Goal: Task Accomplishment & Management: Complete application form

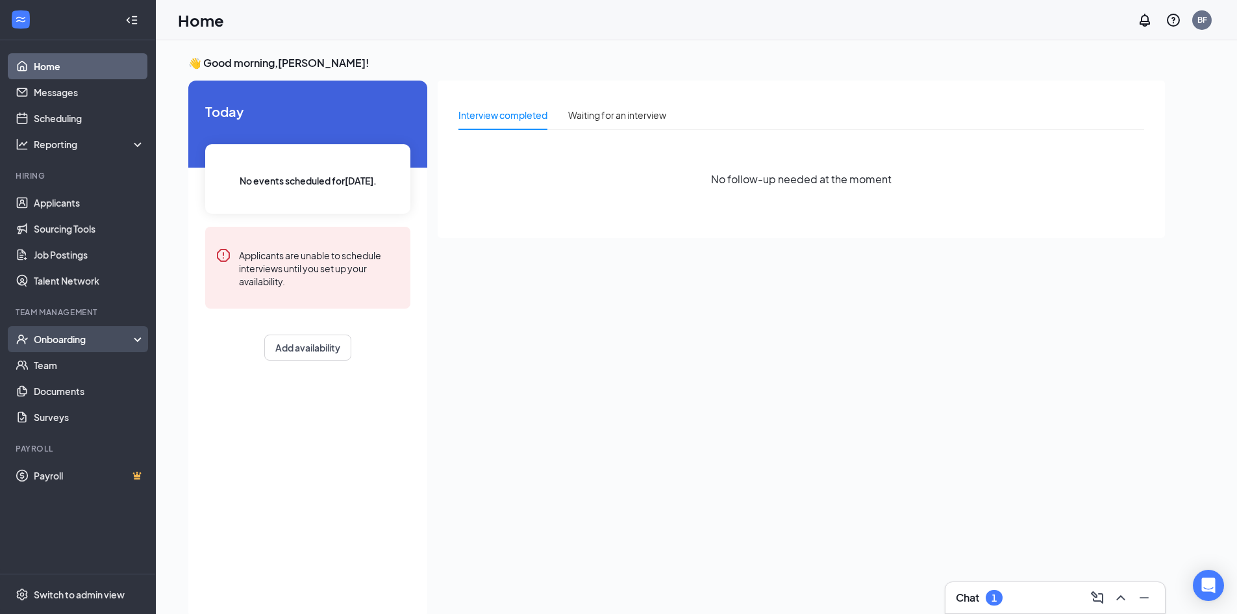
click at [61, 338] on div "Onboarding" at bounding box center [84, 339] width 100 height 13
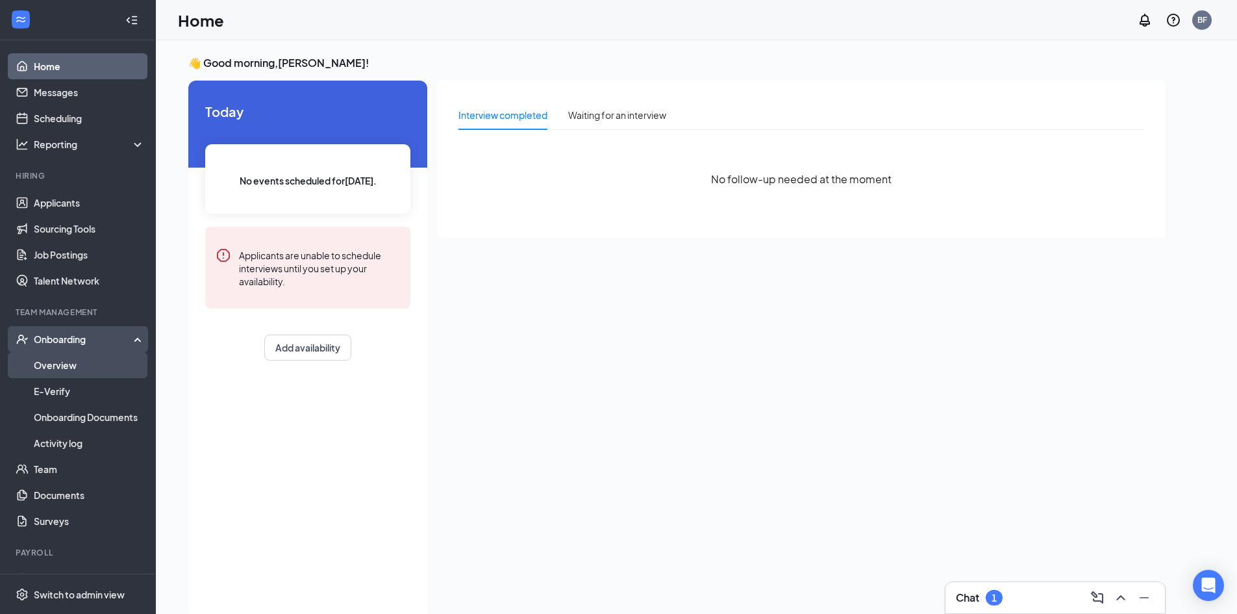
click at [64, 362] on link "Overview" at bounding box center [89, 365] width 111 height 26
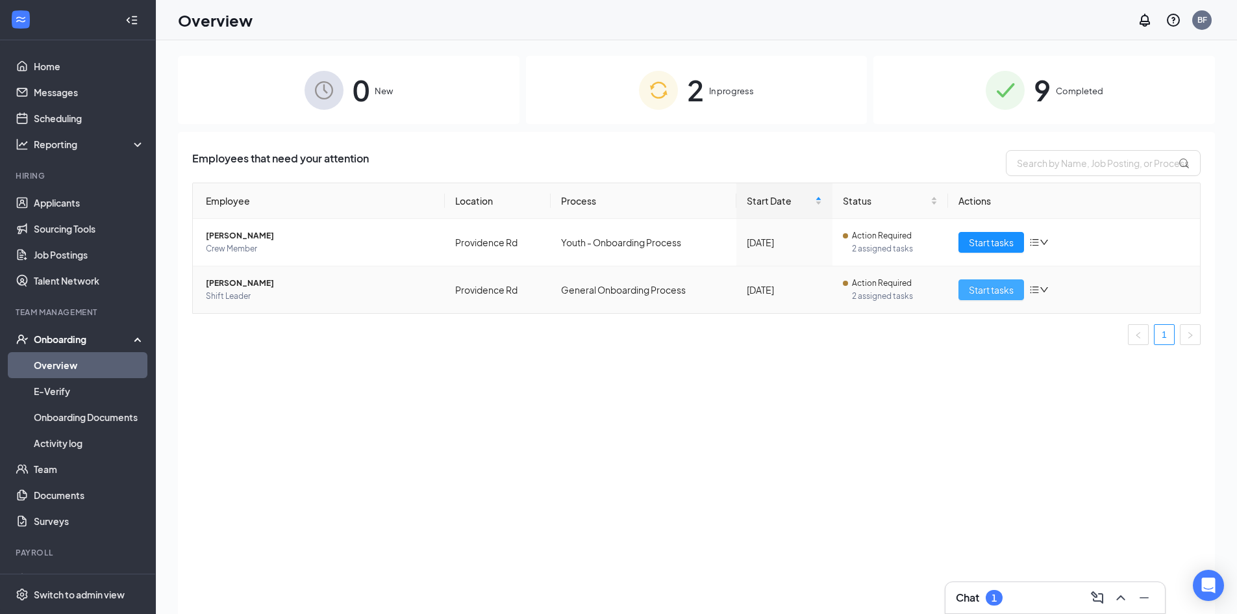
click at [1005, 288] on span "Start tasks" at bounding box center [991, 289] width 45 height 14
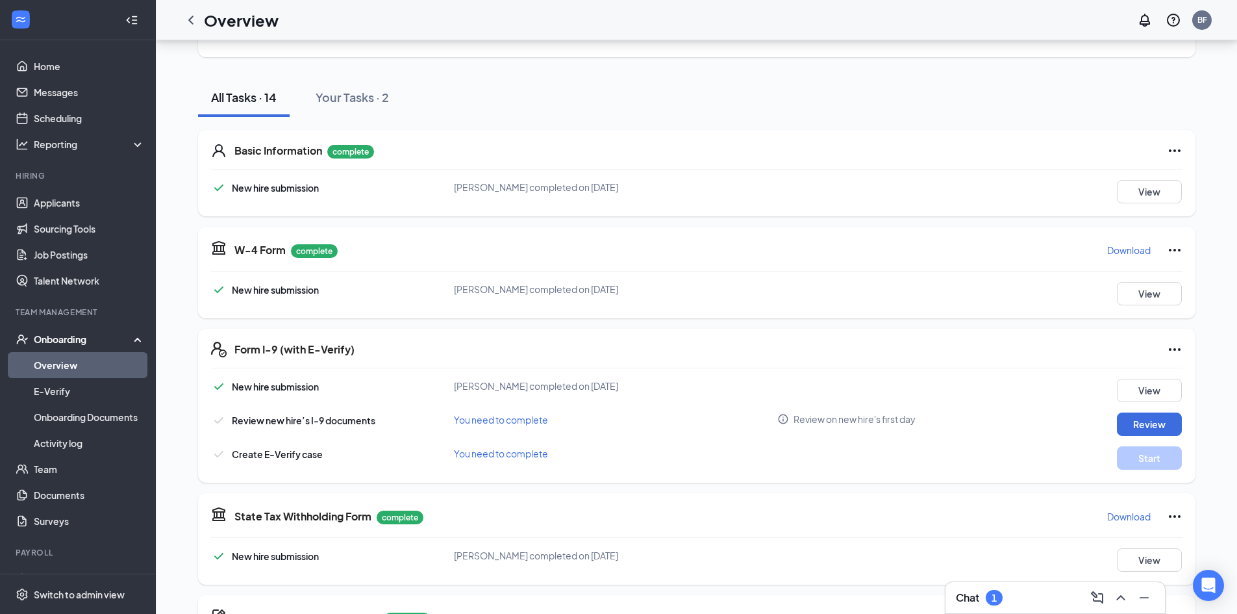
scroll to position [130, 0]
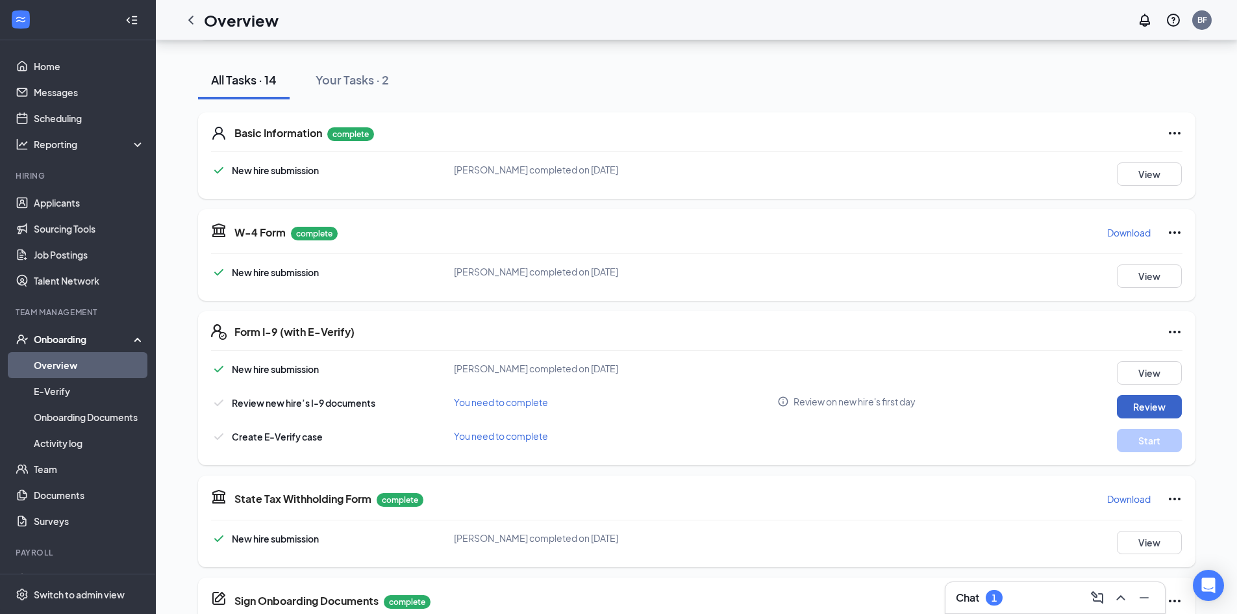
click at [1164, 407] on button "Review" at bounding box center [1149, 406] width 65 height 23
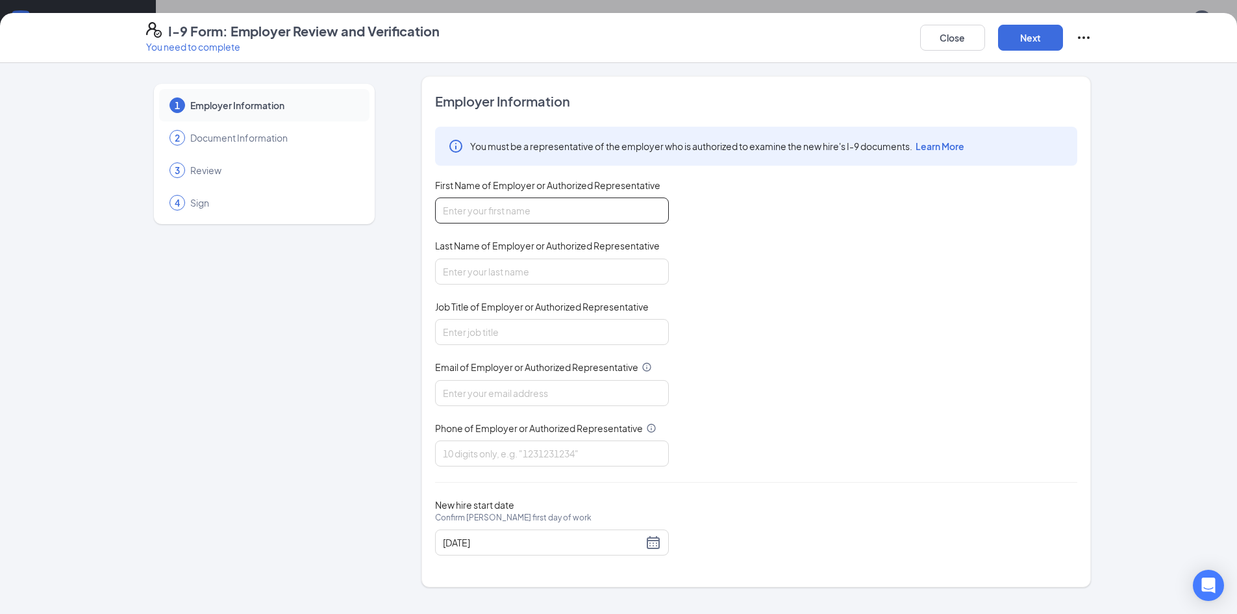
click at [516, 215] on input "First Name of Employer or Authorized Representative" at bounding box center [552, 210] width 234 height 26
type input "[PERSON_NAME]"
click at [503, 270] on input "Last Name of Employer or Authorized Representative" at bounding box center [552, 271] width 234 height 26
type input "[PERSON_NAME]"
click at [500, 333] on input "Job Title of Employer or Authorized Representative" at bounding box center [552, 332] width 234 height 26
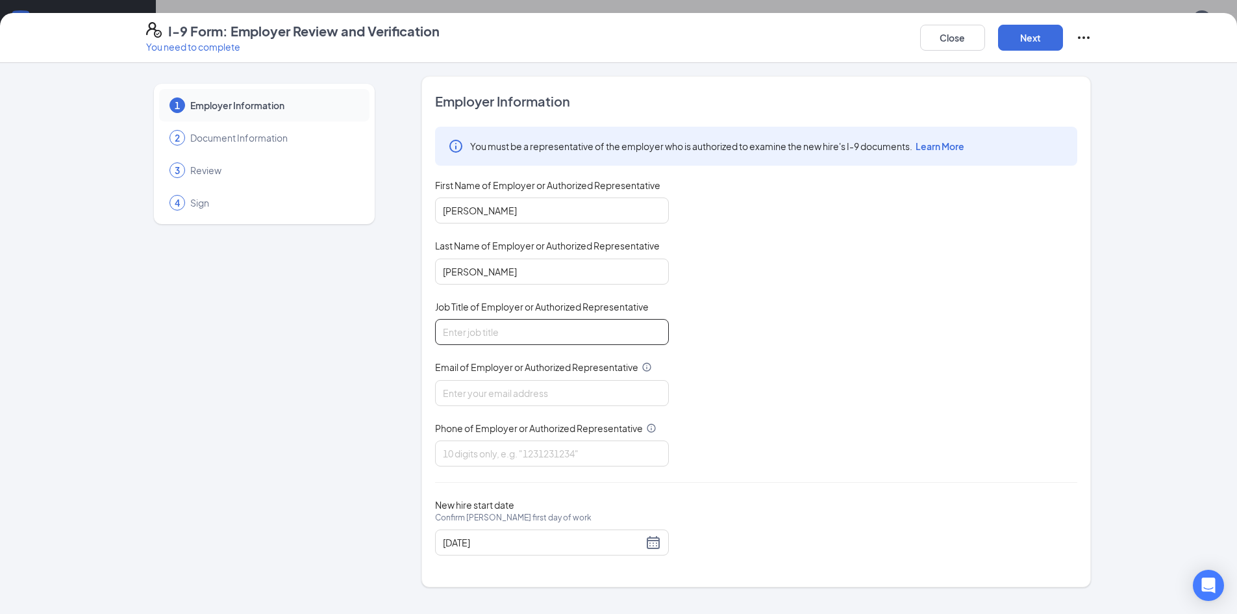
type input "Manger"
click at [518, 395] on input "Email of Employer or Authorized Representative" at bounding box center [552, 393] width 234 height 26
type input "[EMAIL_ADDRESS][DOMAIN_NAME]"
click at [532, 455] on input "Phone of Employer or Authorized Representative" at bounding box center [552, 453] width 234 height 26
type input "7045606749"
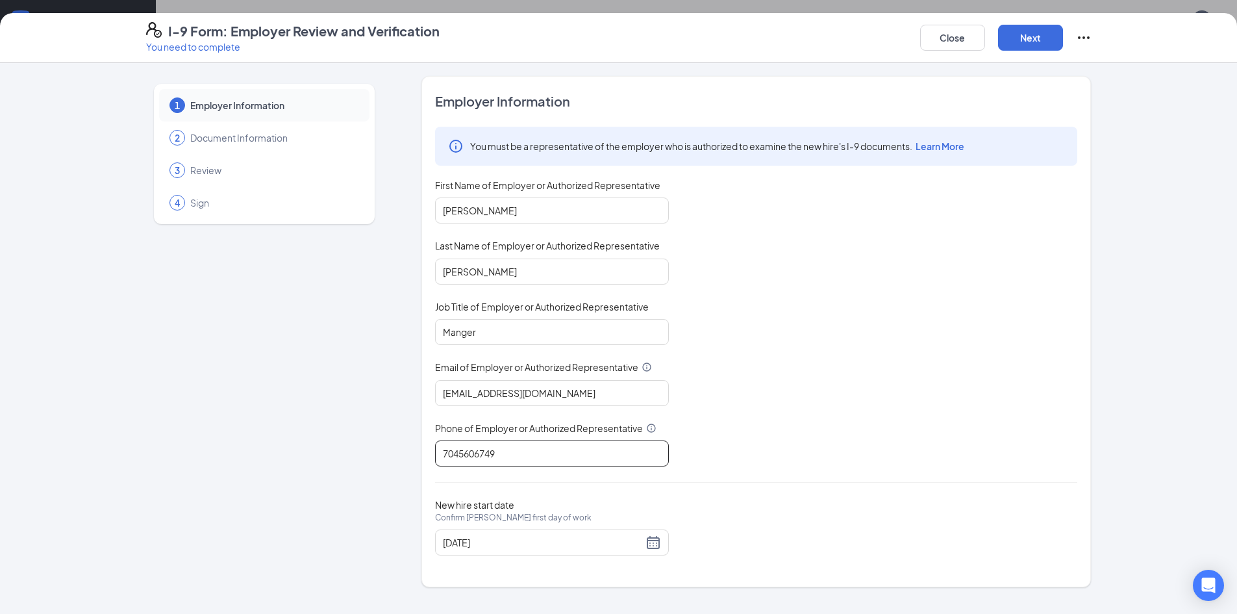
scroll to position [325, 0]
click at [1035, 27] on button "Next" at bounding box center [1030, 38] width 65 height 26
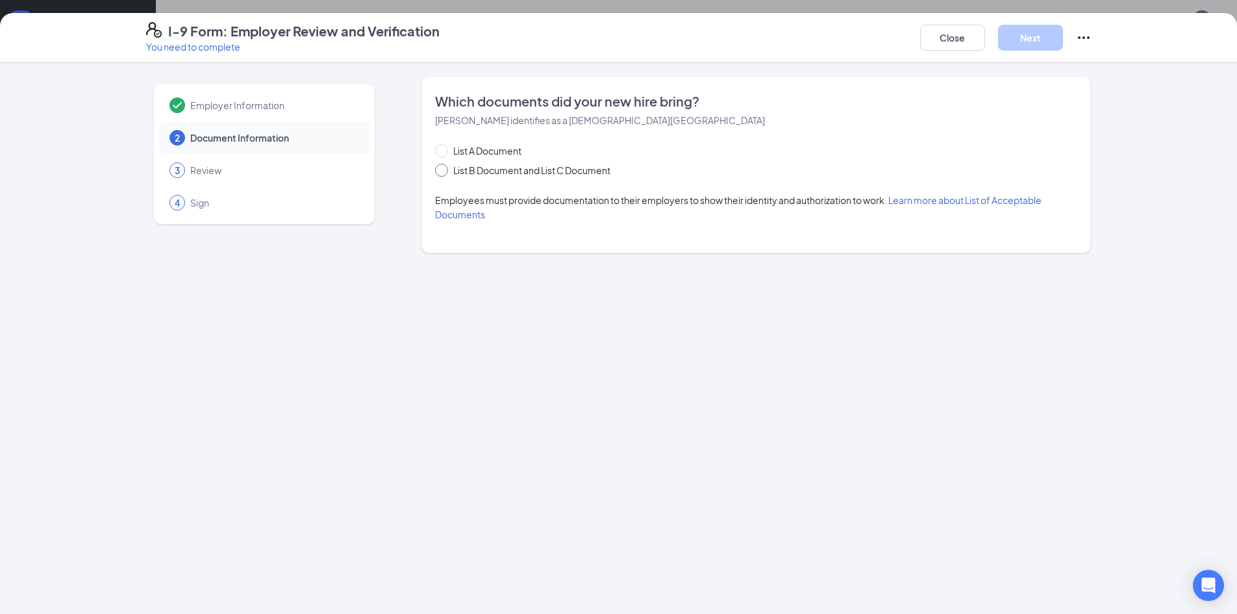
click at [441, 169] on input "List B Document and List C Document" at bounding box center [439, 168] width 9 height 9
radio input "true"
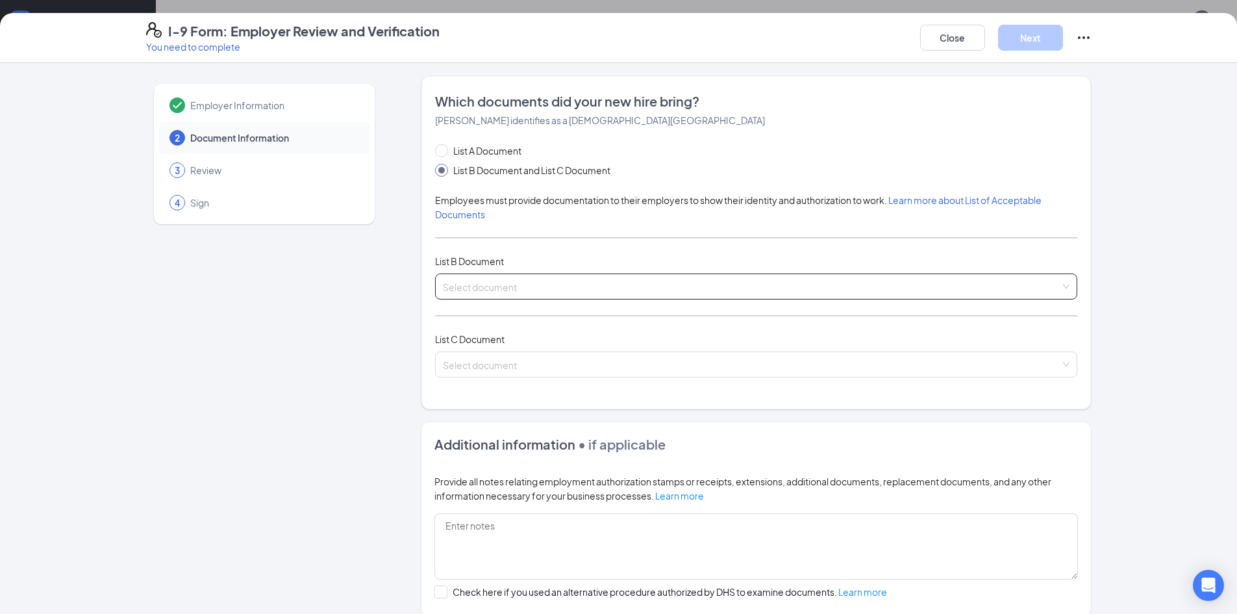
click at [471, 282] on input "search" at bounding box center [752, 283] width 618 height 19
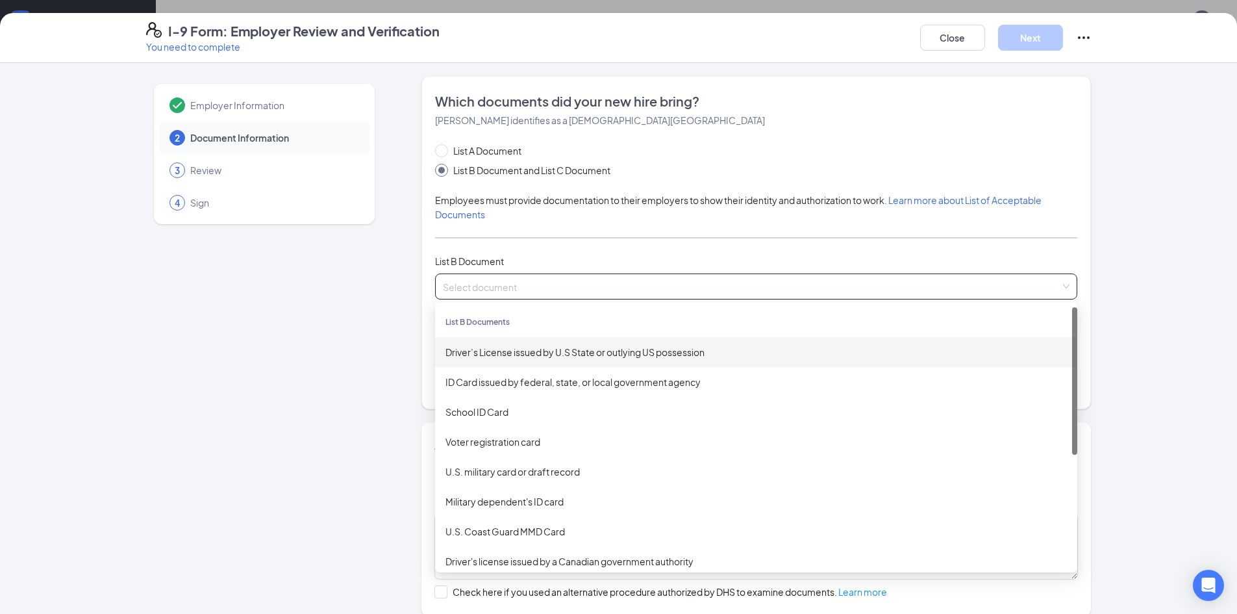
click at [543, 351] on div "Driver’s License issued by U.S State or outlying US possession" at bounding box center [756, 352] width 621 height 14
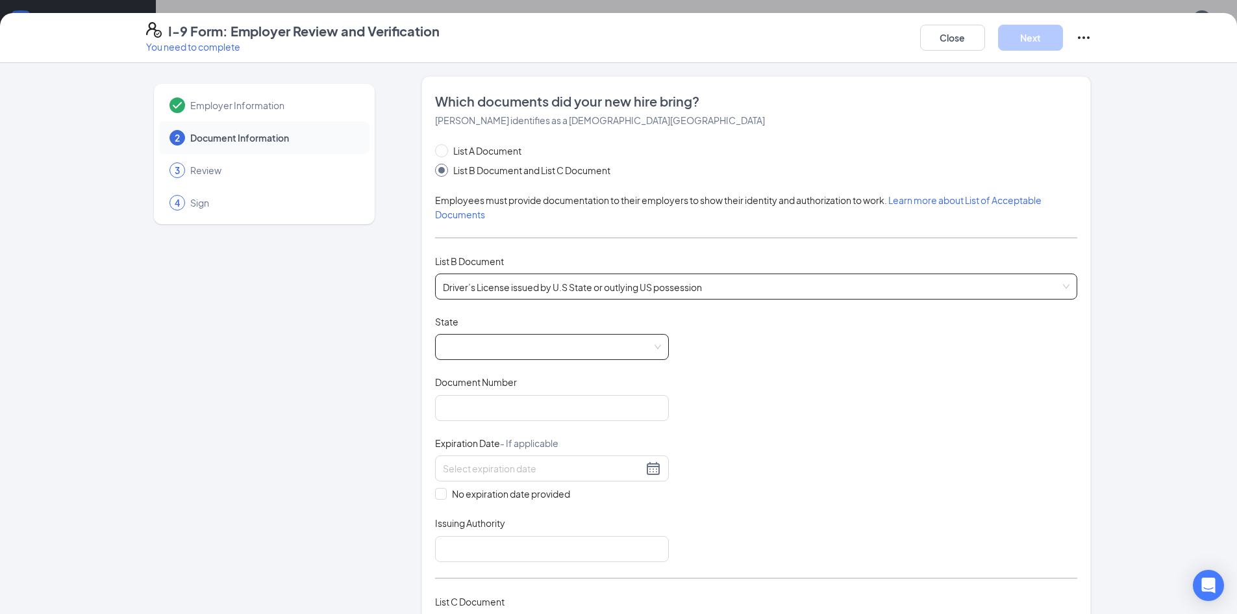
click at [653, 347] on span at bounding box center [552, 346] width 218 height 25
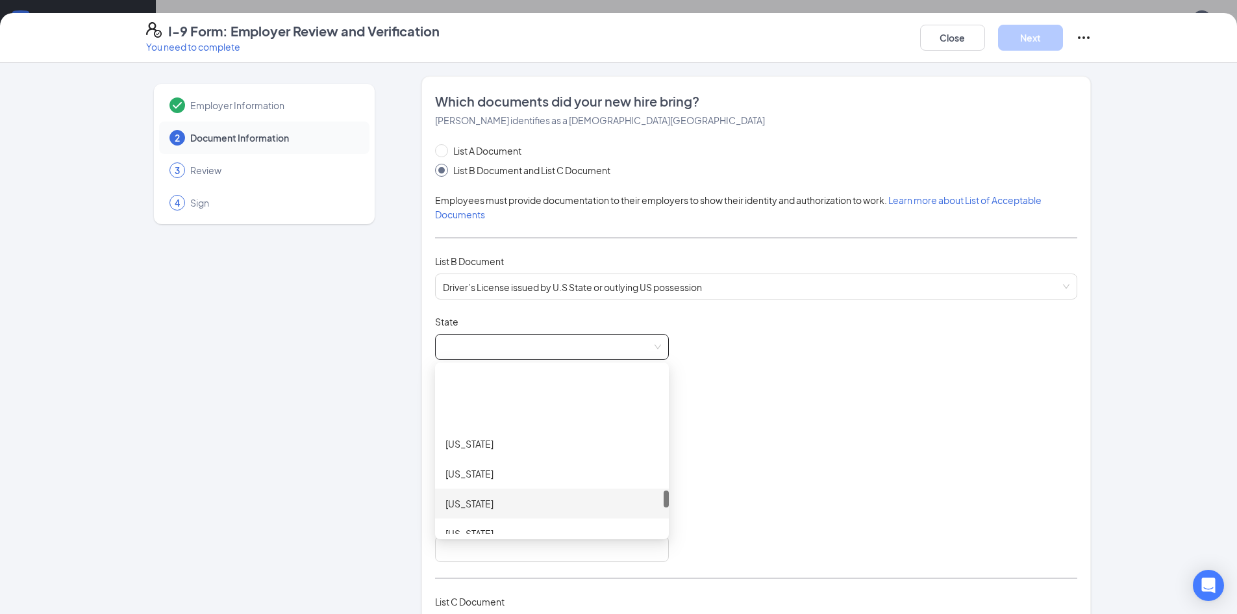
scroll to position [1169, 0]
click at [494, 442] on div "[US_STATE]" at bounding box center [552, 438] width 213 height 14
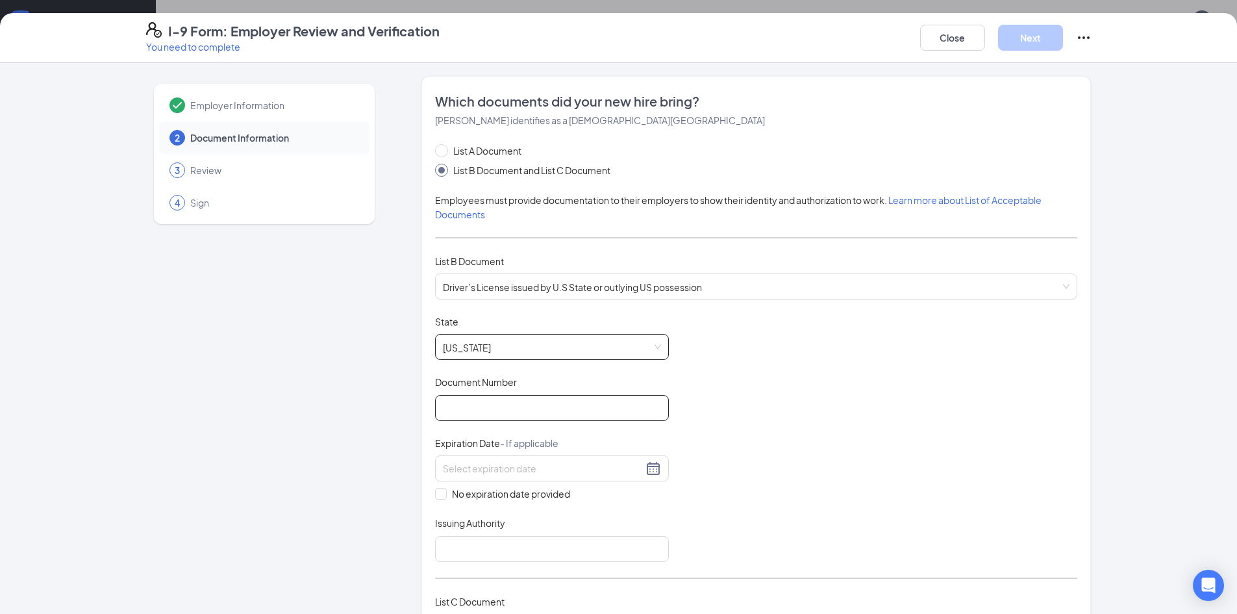
click at [501, 412] on input "Document Number" at bounding box center [552, 408] width 234 height 26
type input "34544464"
click at [651, 471] on div at bounding box center [552, 468] width 218 height 16
type input "[DATE]"
click at [698, 518] on div "Document Title Driver’s License issued by U.S State or outlying US possession S…" at bounding box center [756, 438] width 642 height 247
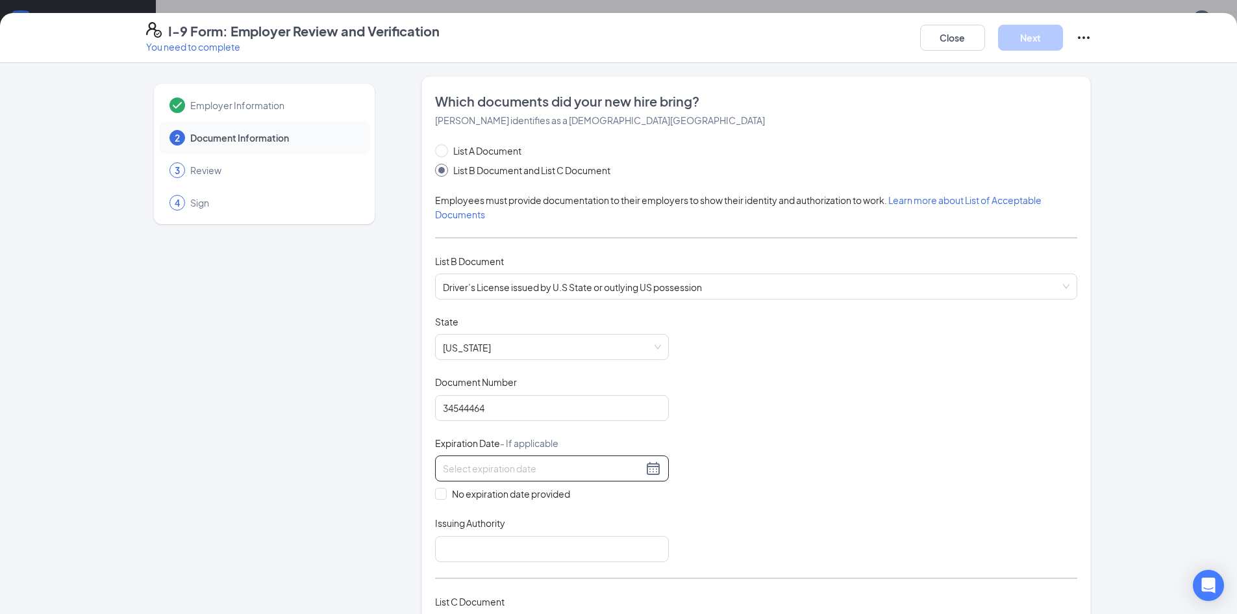
click at [644, 471] on div at bounding box center [552, 468] width 218 height 16
type input "[DATE]"
click at [519, 538] on div "21" at bounding box center [520, 539] width 16 height 16
click at [613, 523] on div "Issuing Authority" at bounding box center [552, 525] width 234 height 19
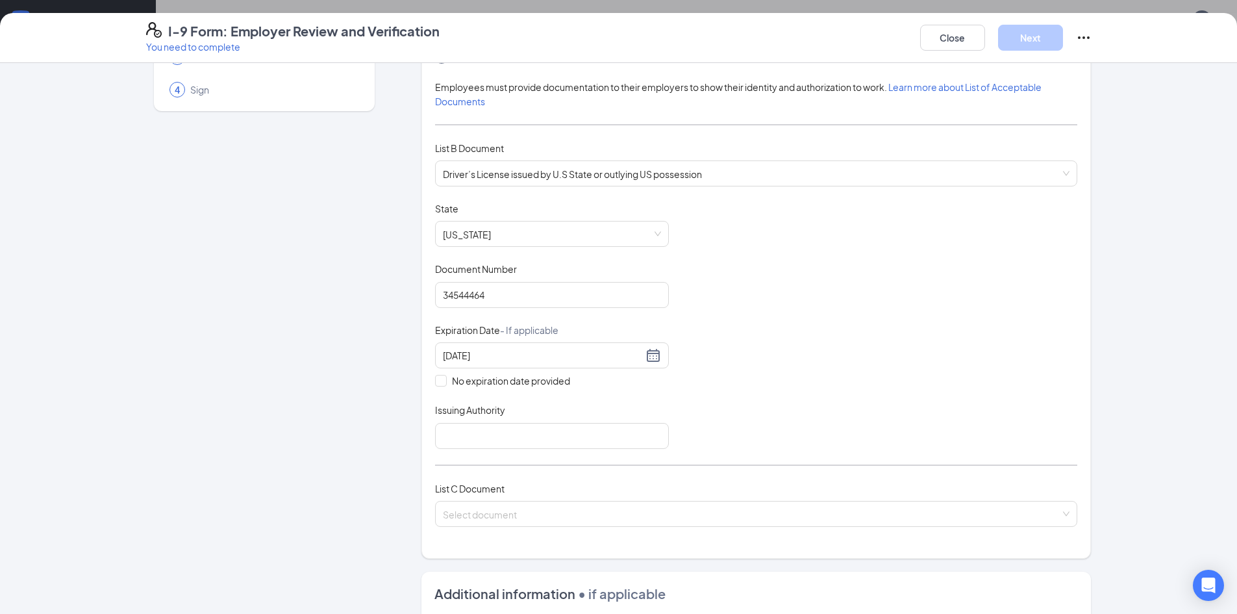
scroll to position [130, 0]
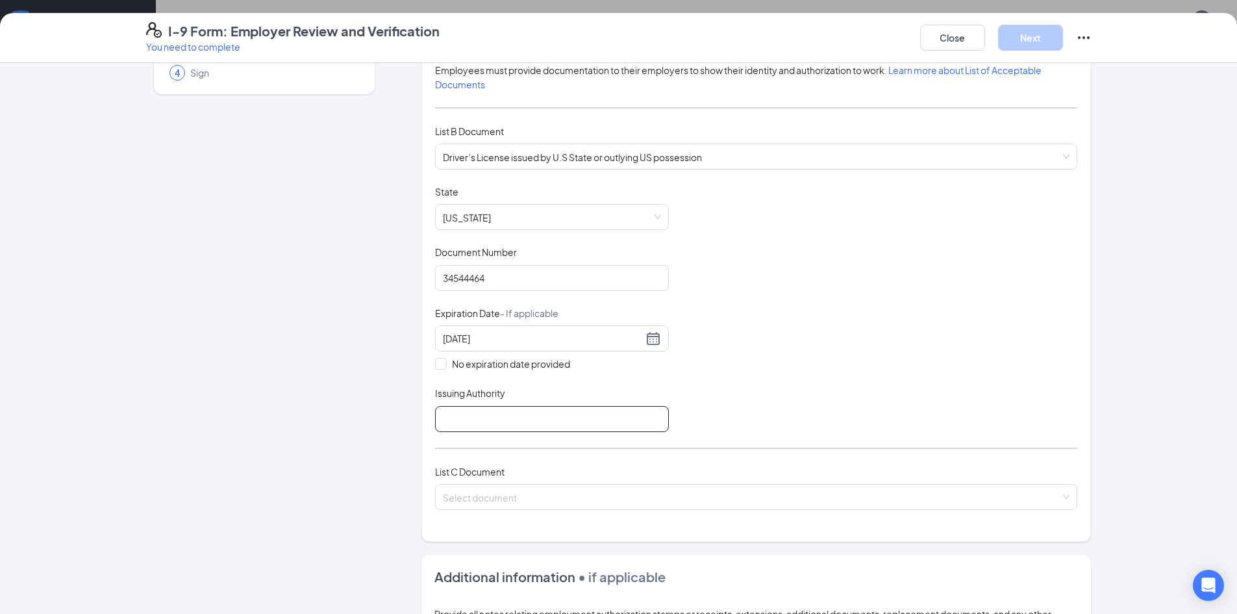
click at [509, 420] on input "Issuing Authority" at bounding box center [552, 419] width 234 height 26
type input "dmv"
click at [503, 503] on input "search" at bounding box center [752, 493] width 618 height 19
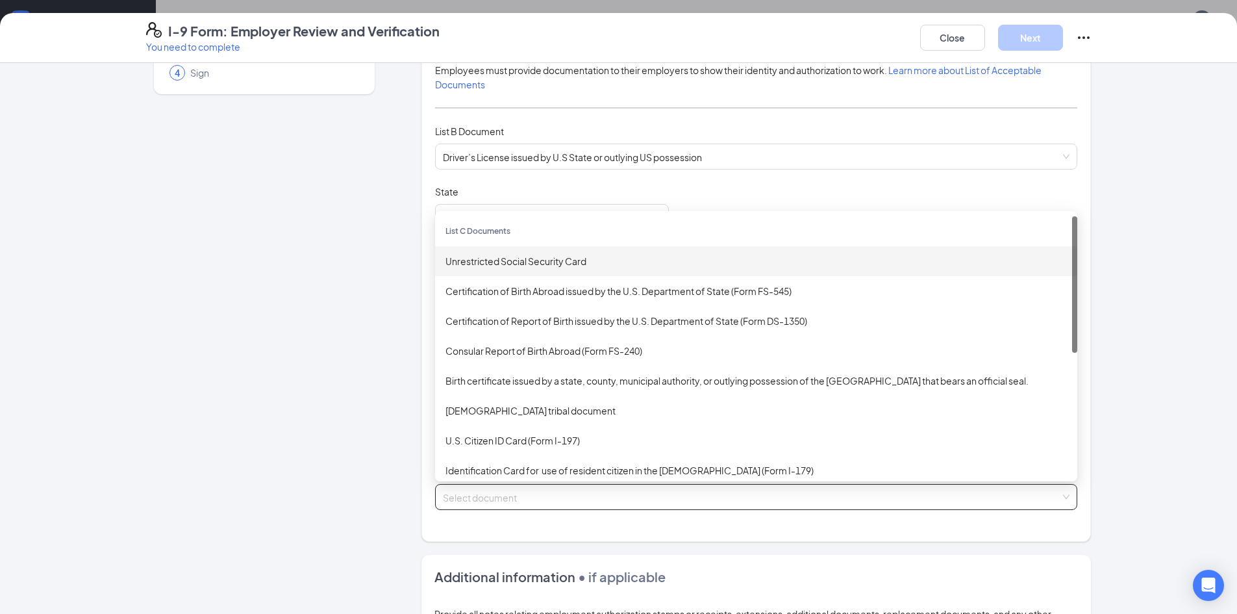
click at [549, 261] on div "Unrestricted Social Security Card" at bounding box center [756, 261] width 621 height 14
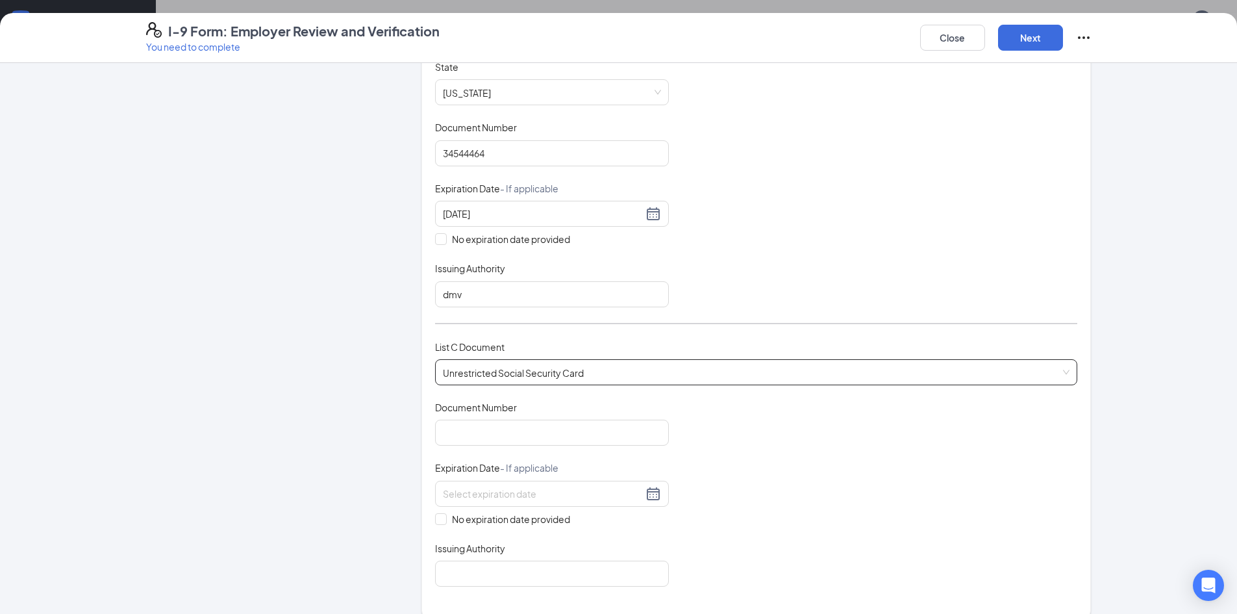
scroll to position [260, 0]
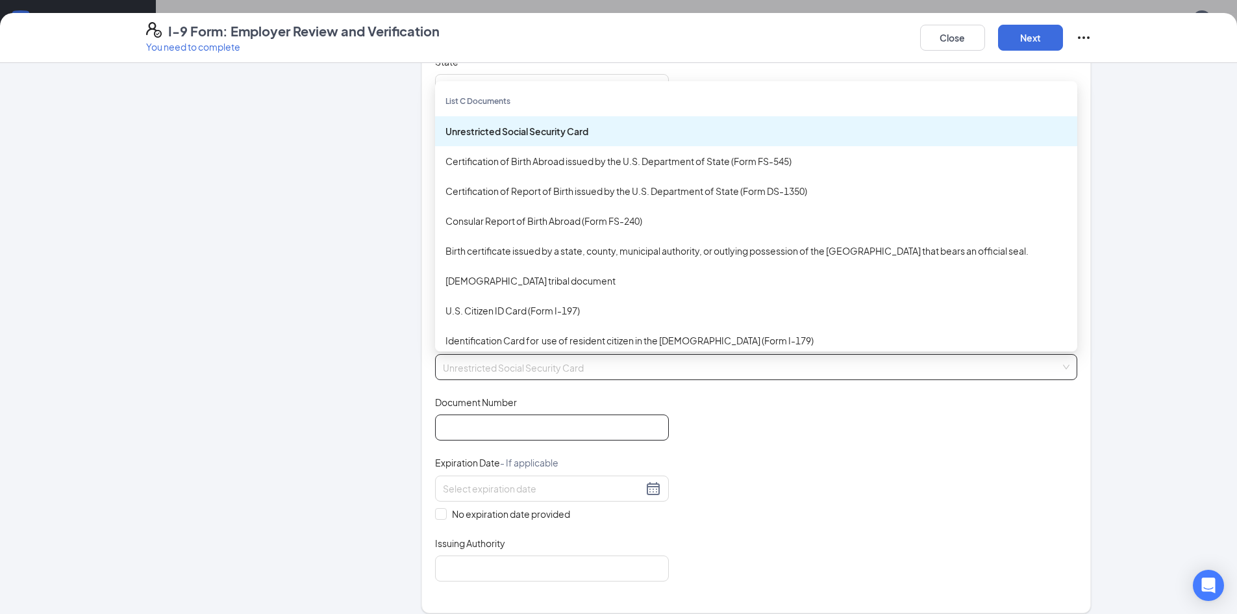
click at [640, 429] on input "Document Number" at bounding box center [552, 427] width 234 height 26
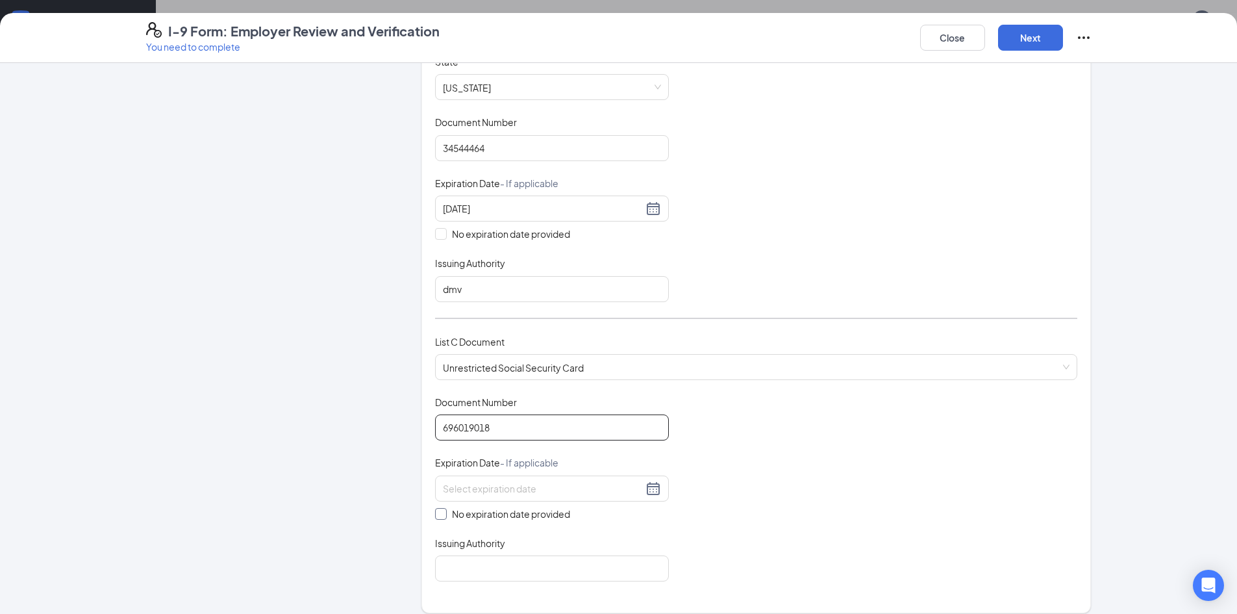
type input "696019018"
click at [436, 518] on span at bounding box center [441, 514] width 12 height 12
click at [436, 517] on input "No expiration date provided" at bounding box center [439, 512] width 9 height 9
checkbox input "true"
click at [501, 575] on input "Issuing Authority" at bounding box center [552, 571] width 234 height 26
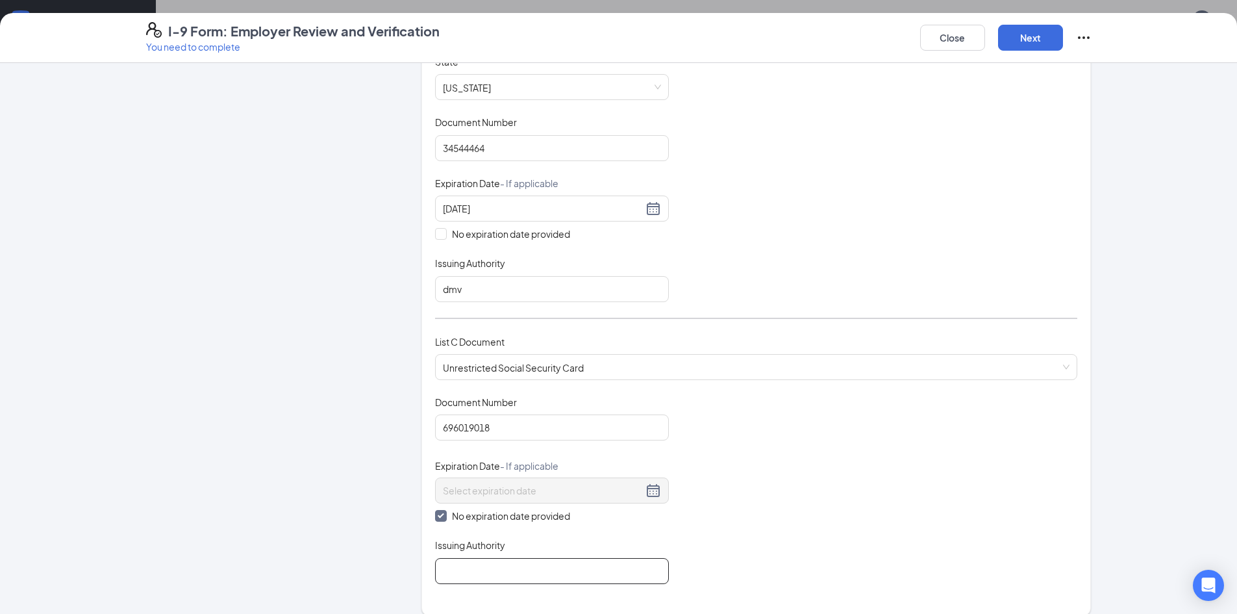
type input "social security"
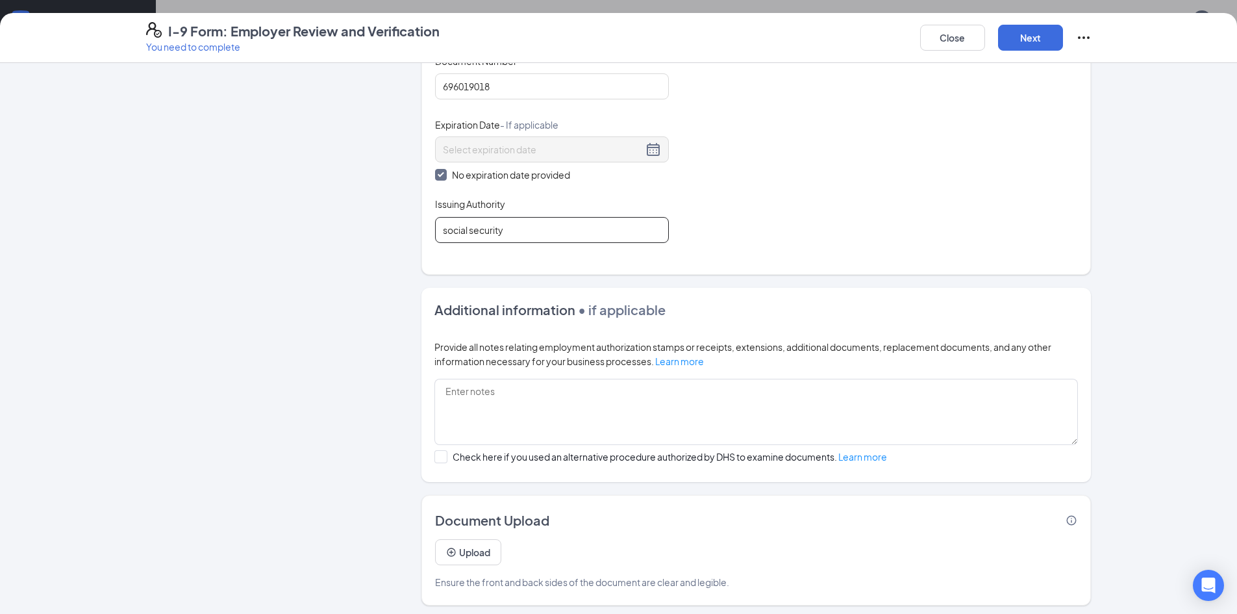
scroll to position [605, 0]
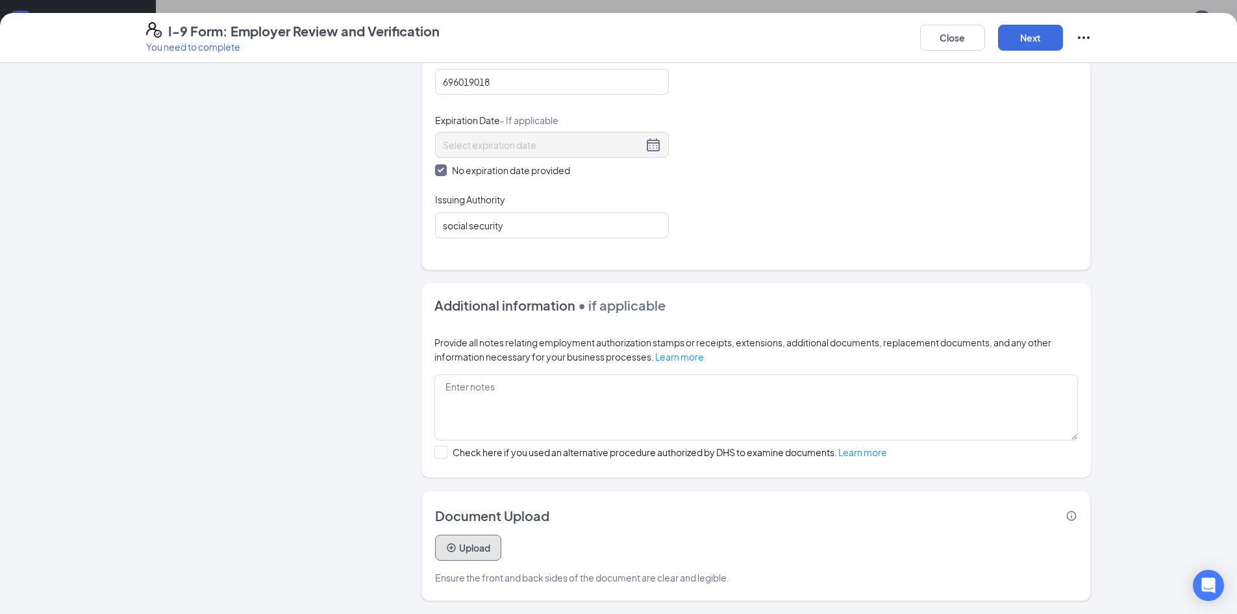
click at [460, 547] on button "Upload" at bounding box center [468, 547] width 66 height 26
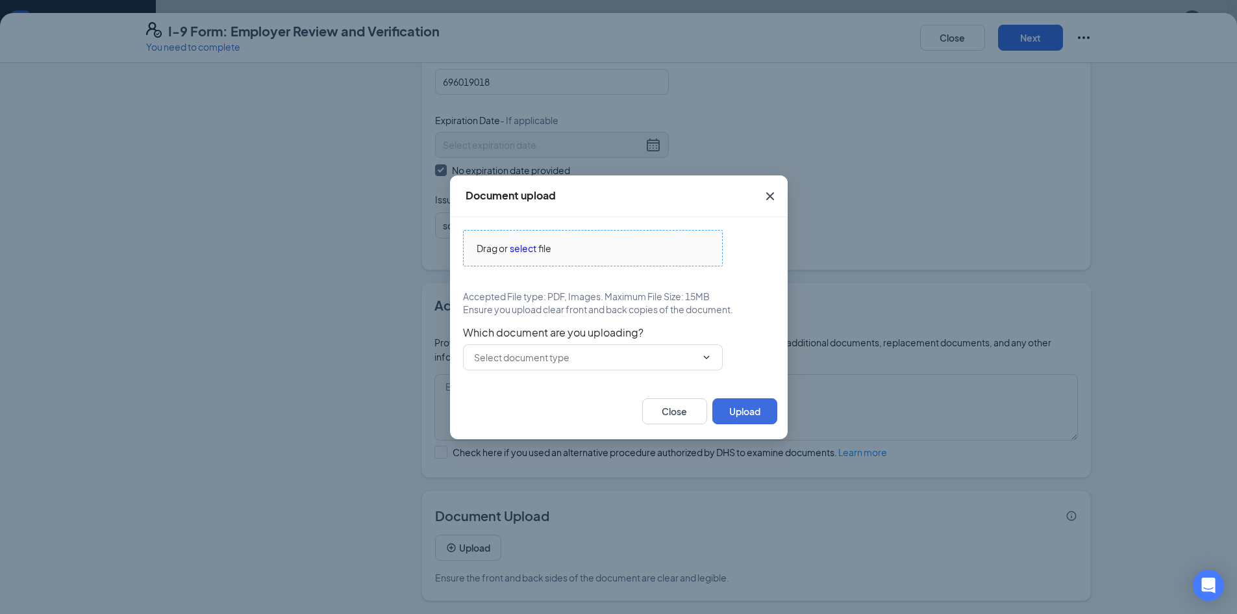
click at [608, 264] on span "Drag or select file" at bounding box center [593, 248] width 258 height 35
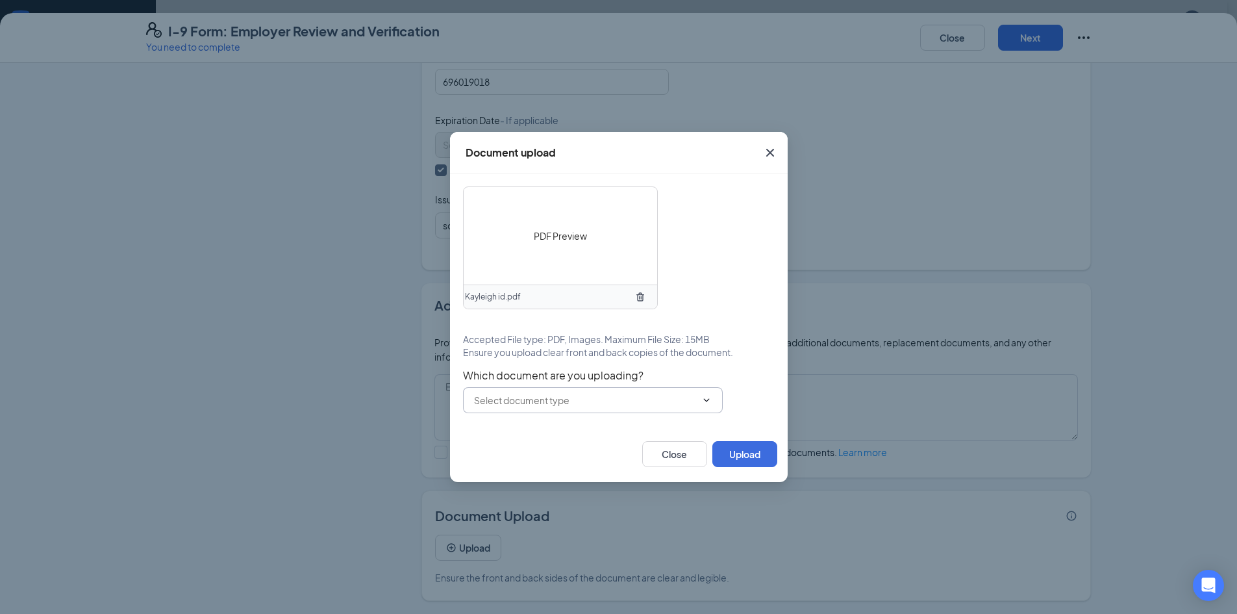
click at [702, 400] on icon "ChevronDown" at bounding box center [706, 400] width 10 height 10
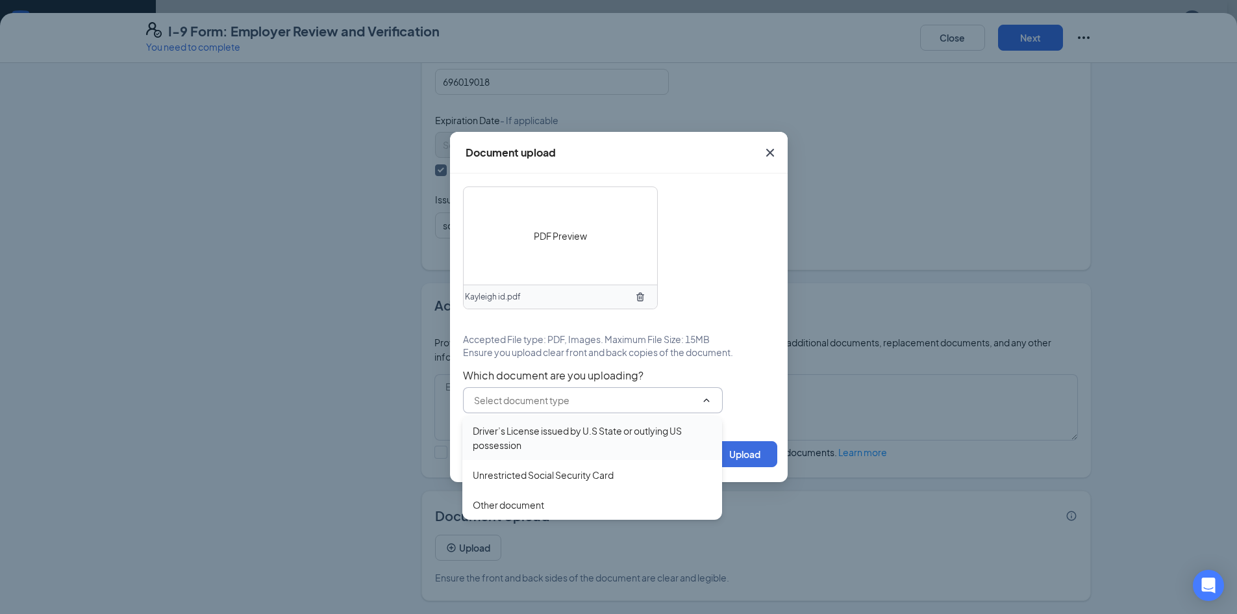
click at [599, 433] on div "Driver’s License issued by U.S State or outlying US possession" at bounding box center [592, 437] width 239 height 29
type input "Driver’s License issued by U.S State or outlying US possession"
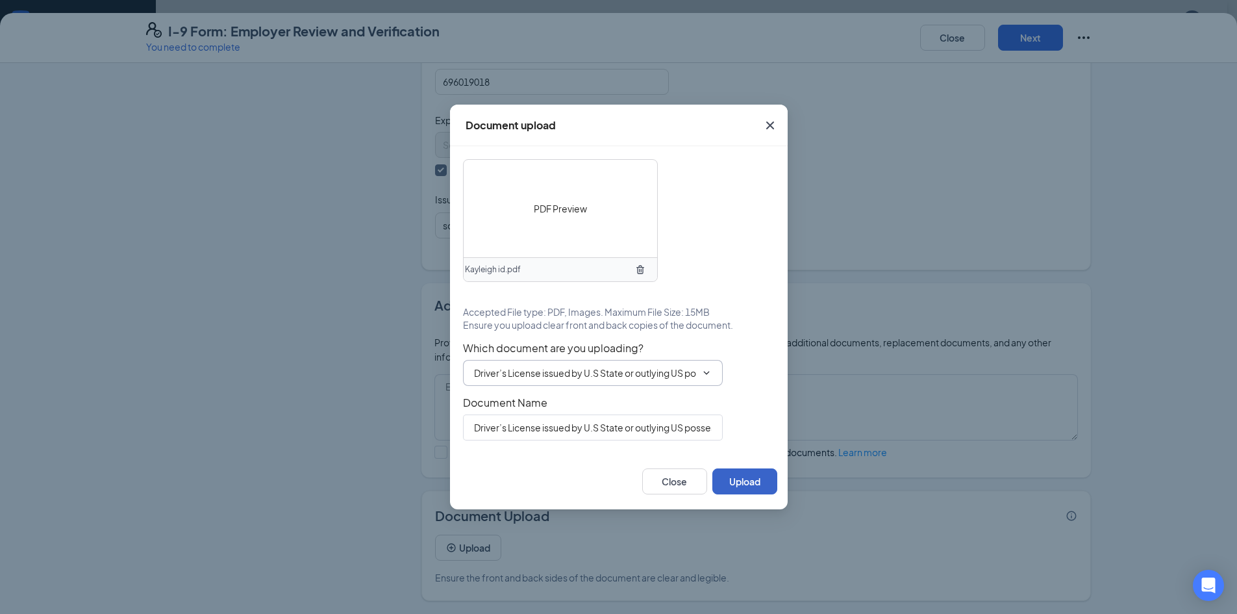
click at [743, 488] on button "Upload" at bounding box center [744, 481] width 65 height 26
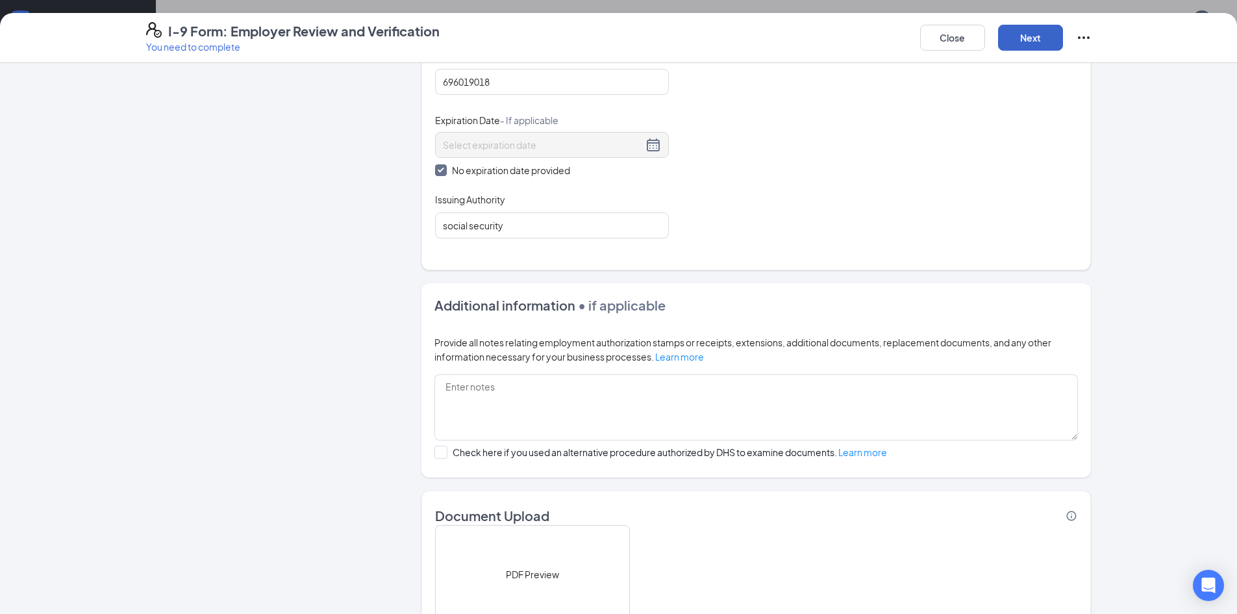
click at [1037, 41] on button "Next" at bounding box center [1030, 38] width 65 height 26
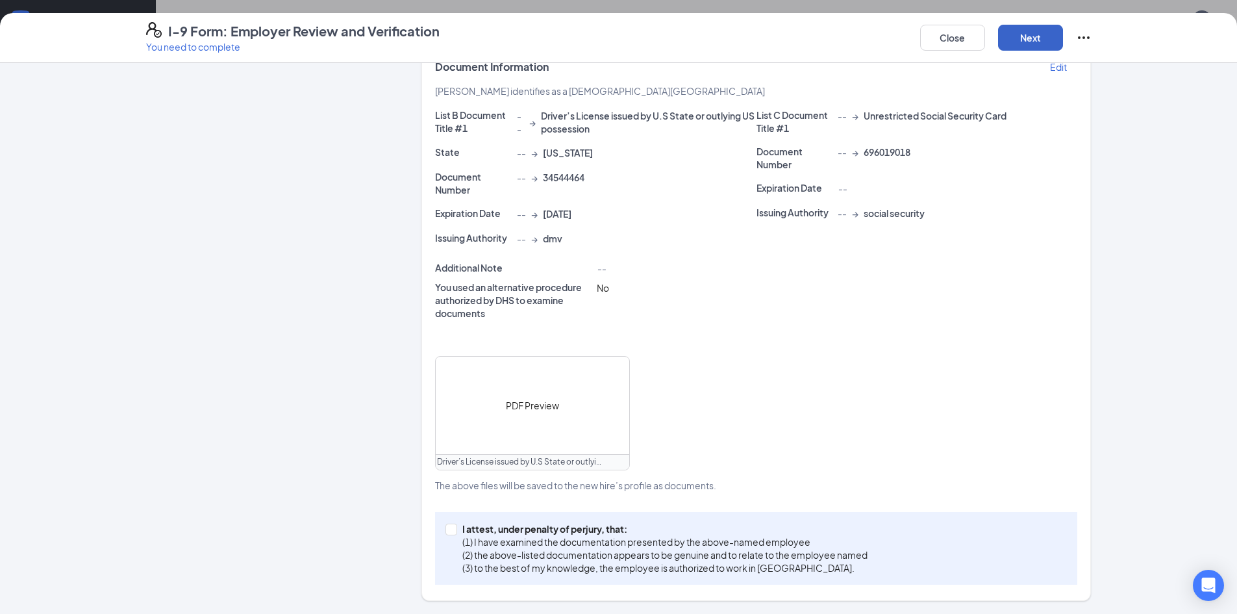
scroll to position [455, 0]
click at [446, 530] on input "I attest, under penalty of [PERSON_NAME], that: (1) I have examined the documen…" at bounding box center [450, 527] width 9 height 9
checkbox input "true"
click at [1035, 38] on button "Next" at bounding box center [1030, 38] width 65 height 26
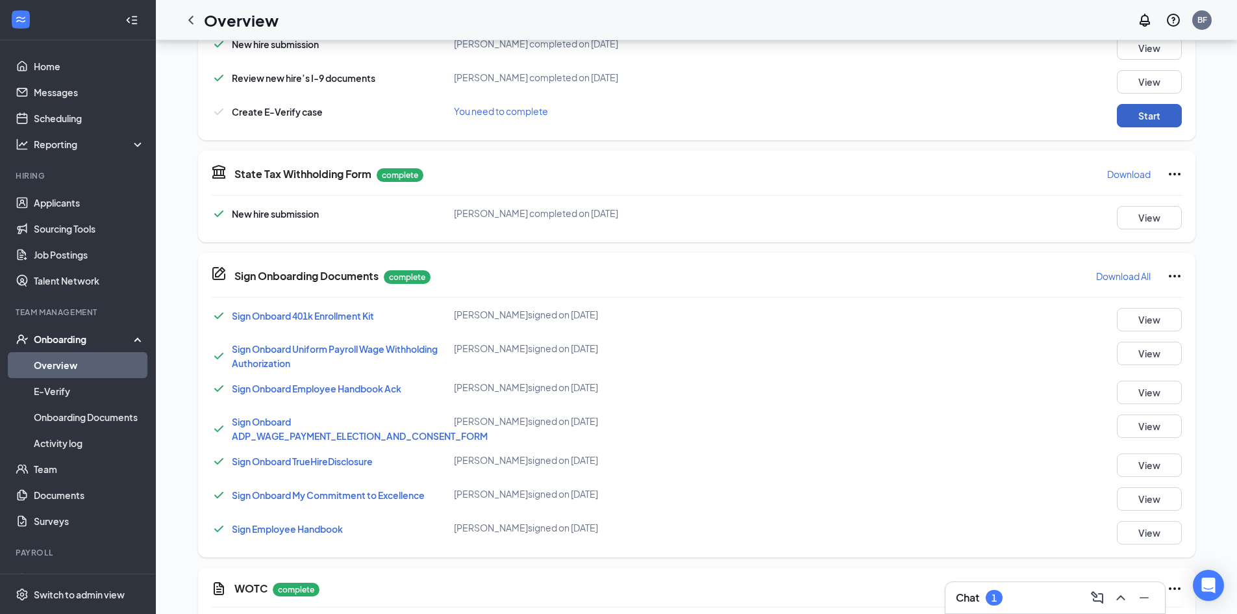
click at [1145, 123] on button "Start" at bounding box center [1149, 115] width 65 height 23
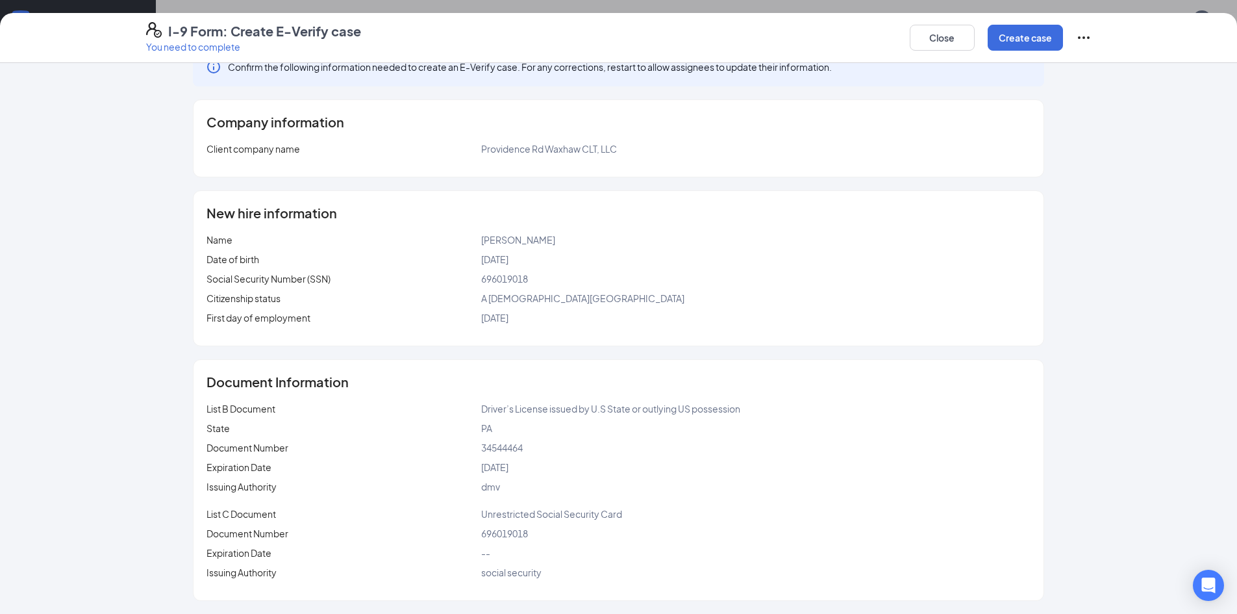
scroll to position [510, 0]
click at [1046, 32] on button "Create case" at bounding box center [1025, 38] width 75 height 26
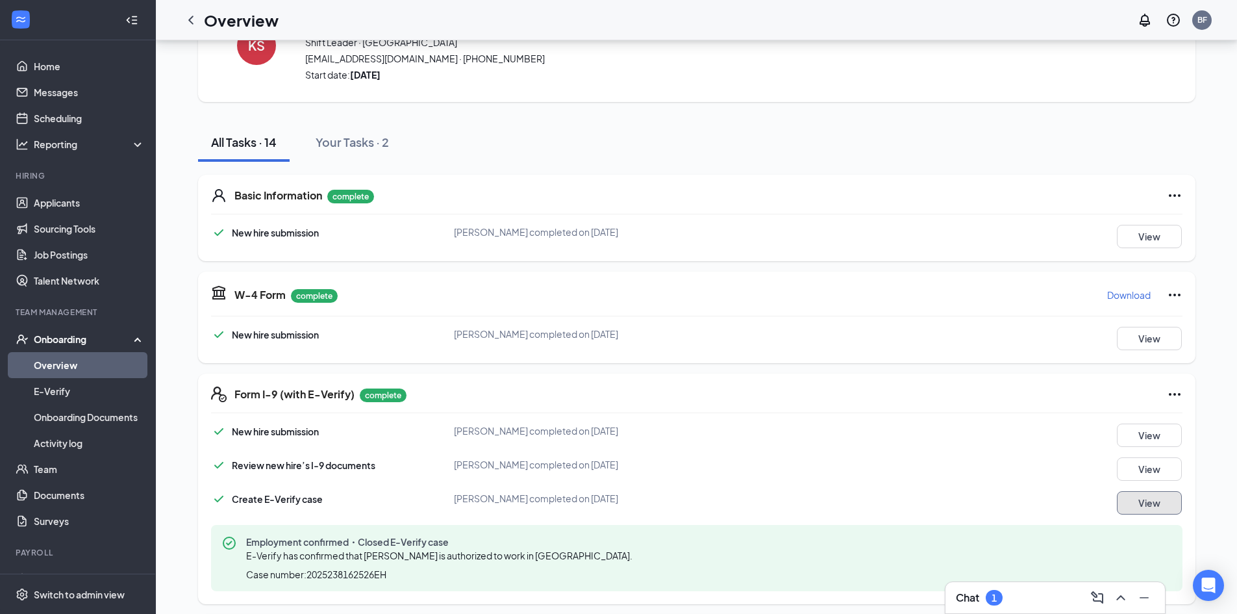
scroll to position [0, 0]
